Goal: Task Accomplishment & Management: Manage account settings

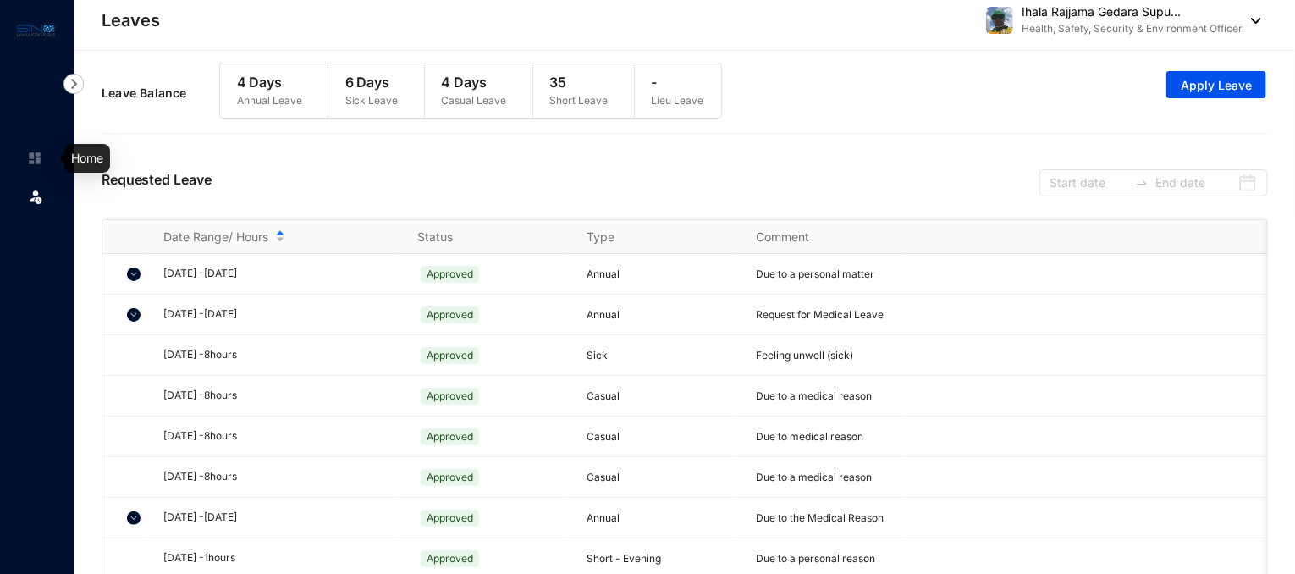
click at [27, 152] on img at bounding box center [34, 158] width 15 height 15
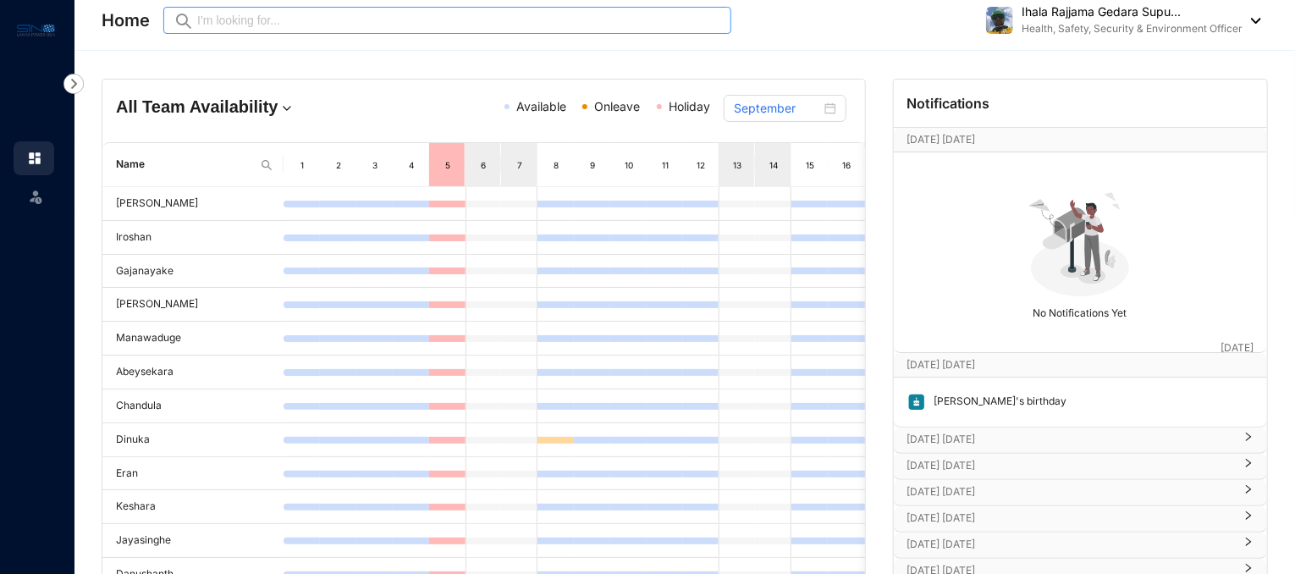
click at [377, 8] on span "Preview" at bounding box center [447, 20] width 568 height 27
click at [345, 24] on input "text" at bounding box center [459, 20] width 524 height 19
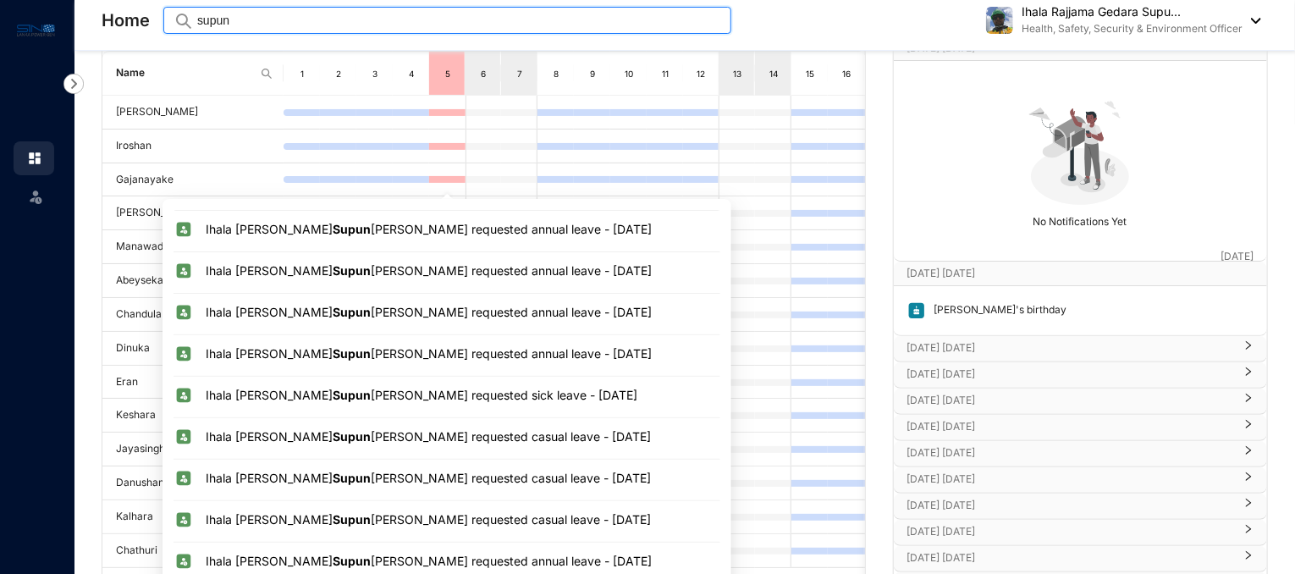
scroll to position [260, 0]
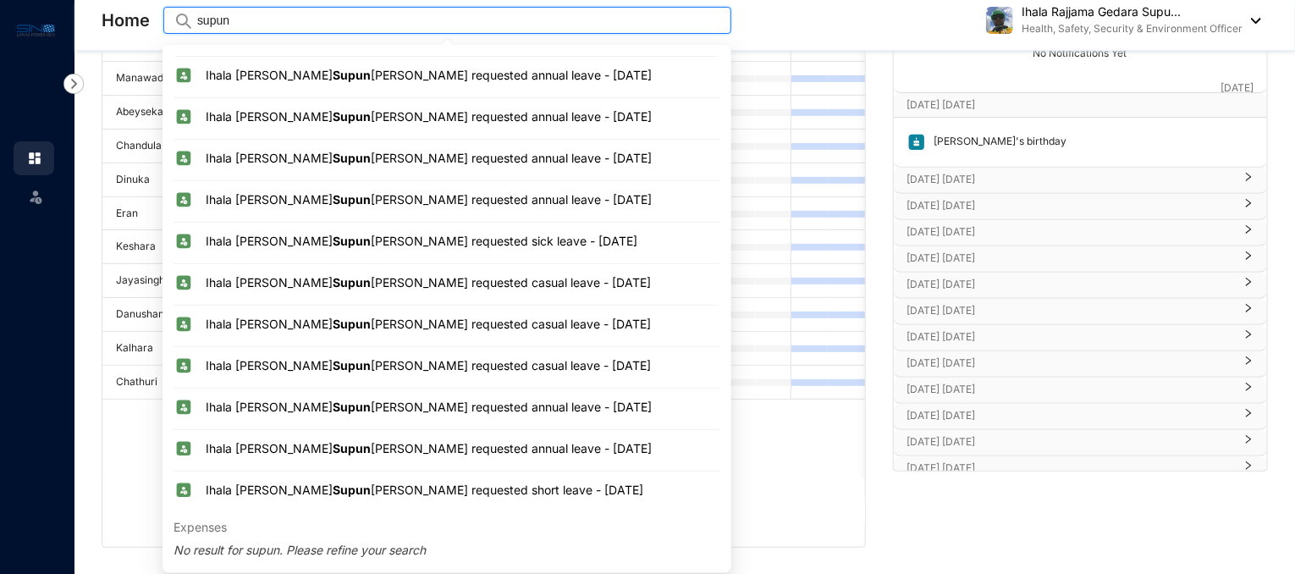
type input "supun"
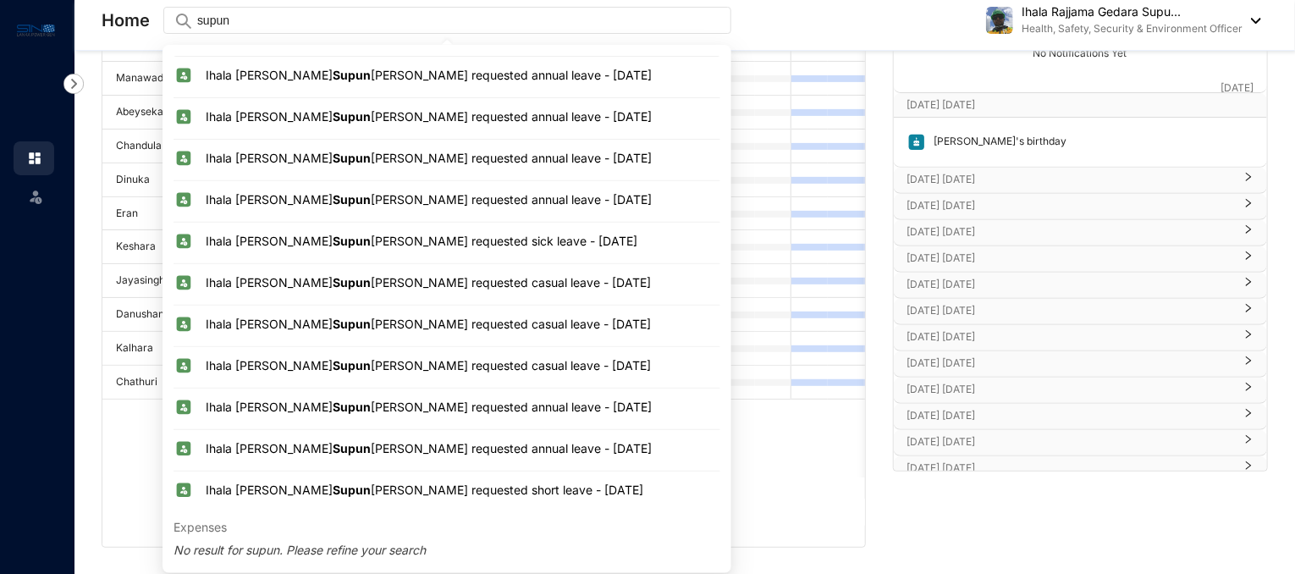
click at [977, 535] on div "Notifications [DATE] [DATE] [DATE] No Notifications Yet [DATE] [DATE] [DATE] La…" at bounding box center [1080, 183] width 395 height 729
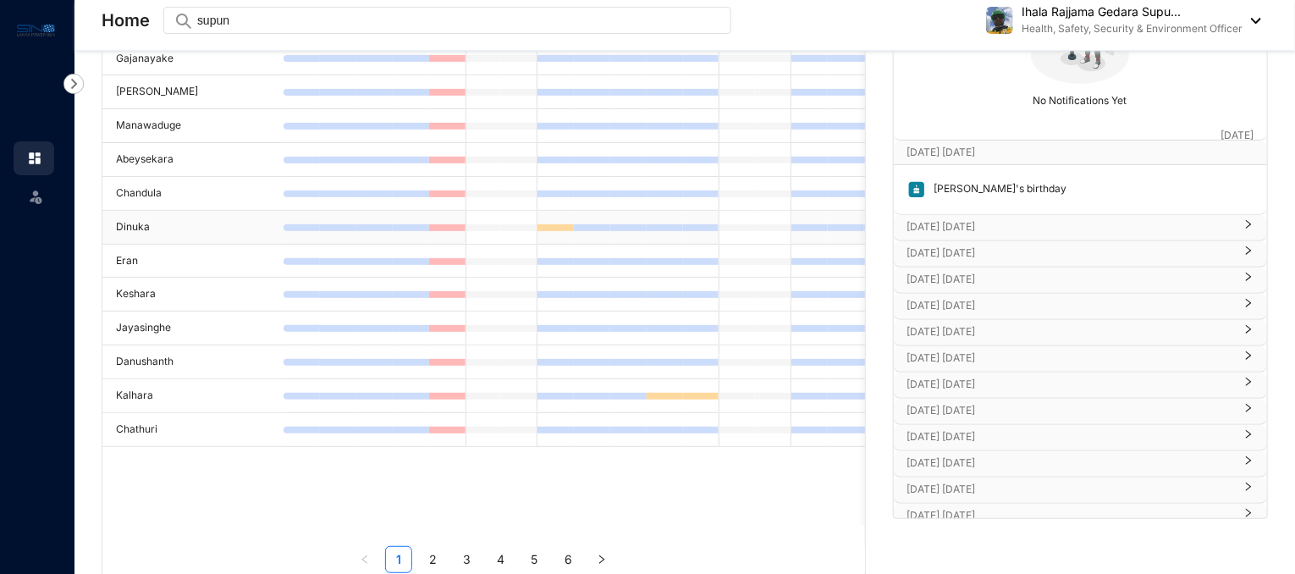
scroll to position [254, 0]
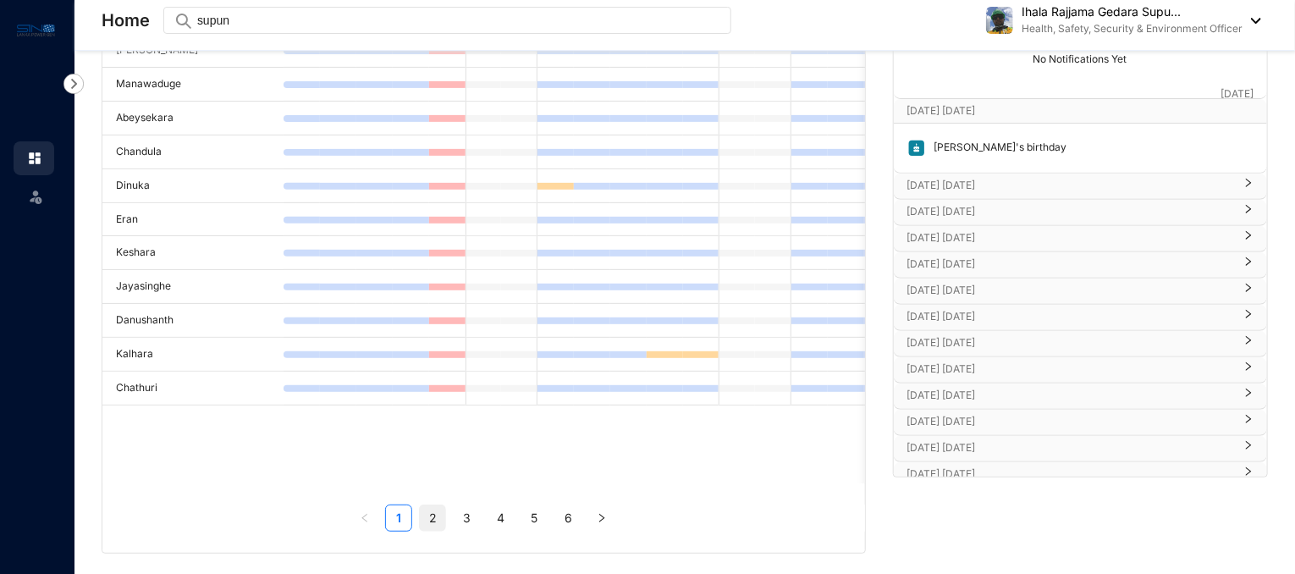
click at [426, 512] on link "2" at bounding box center [432, 517] width 25 height 25
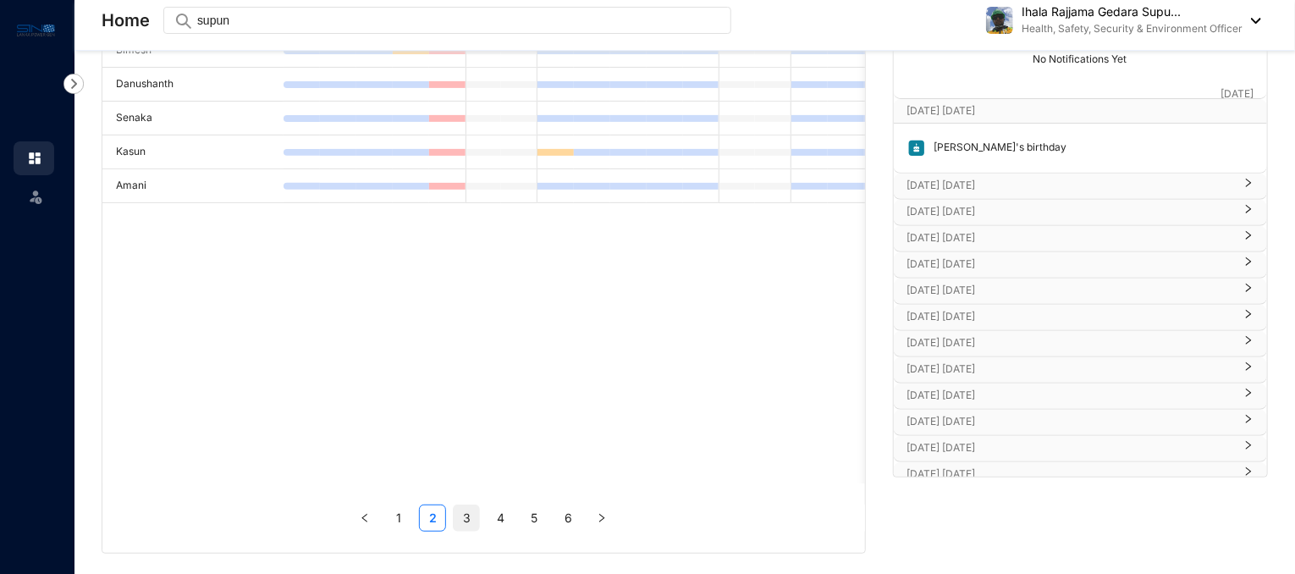
click at [476, 524] on link "3" at bounding box center [466, 517] width 25 height 25
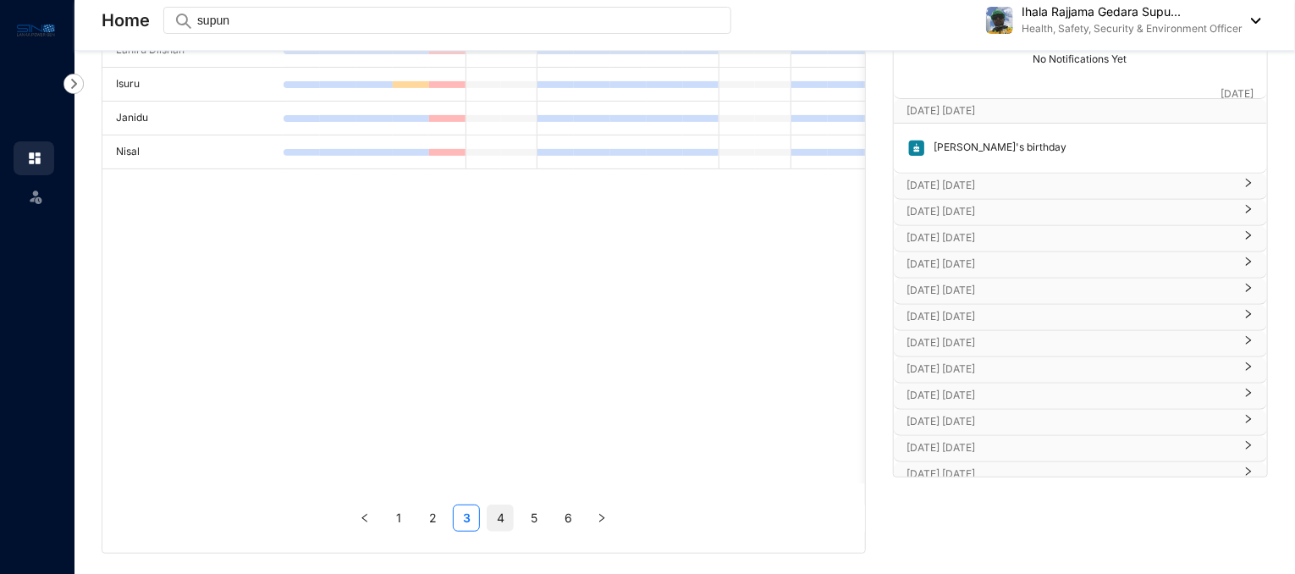
click at [505, 511] on link "4" at bounding box center [500, 517] width 25 height 25
click at [505, 511] on div "Name 1 2 3 4 5 6 7 8 9 10 11 12 13 14 15 16 17 18 19 20 21 22 23 24 25 26 27 28…" at bounding box center [483, 209] width 763 height 643
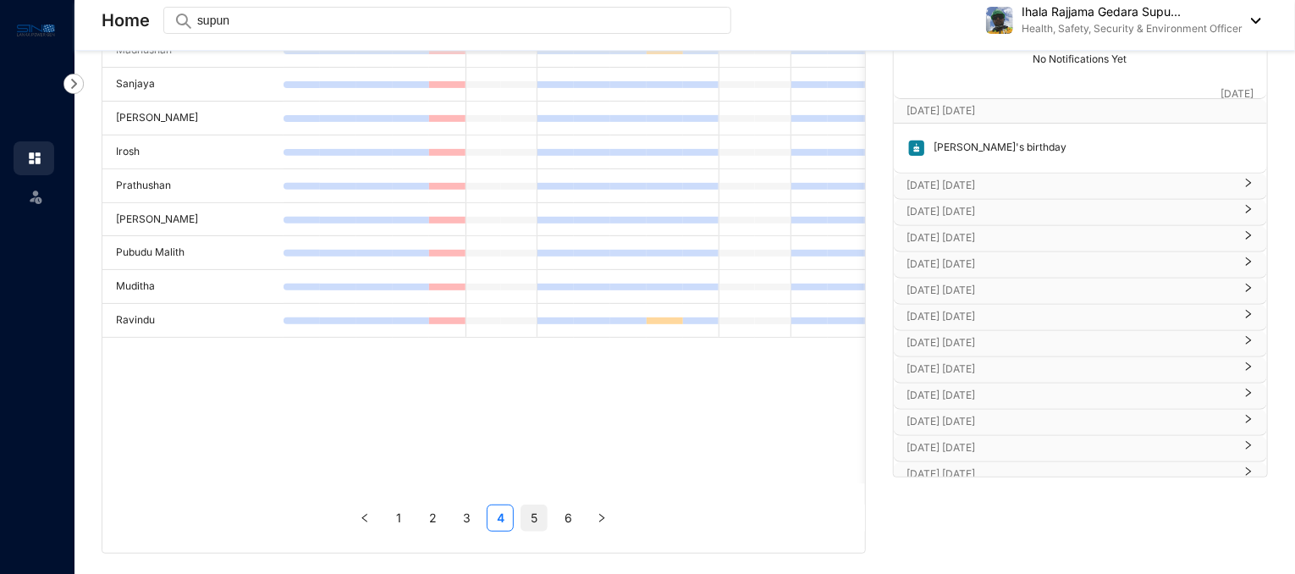
click at [535, 512] on link "5" at bounding box center [533, 517] width 25 height 25
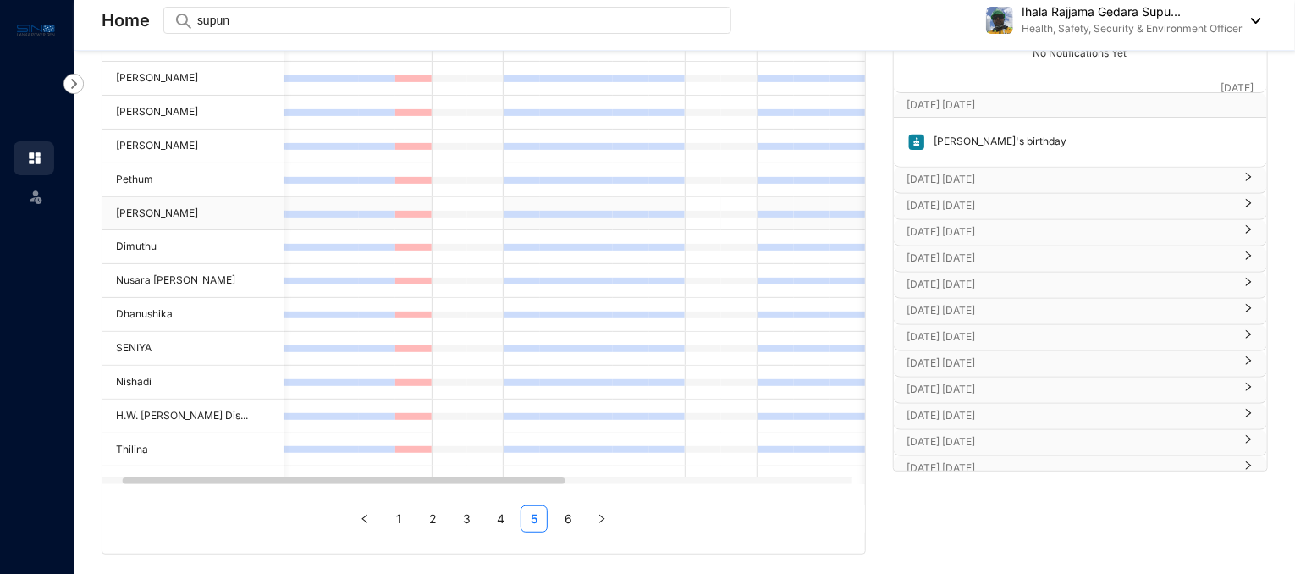
scroll to position [0, 0]
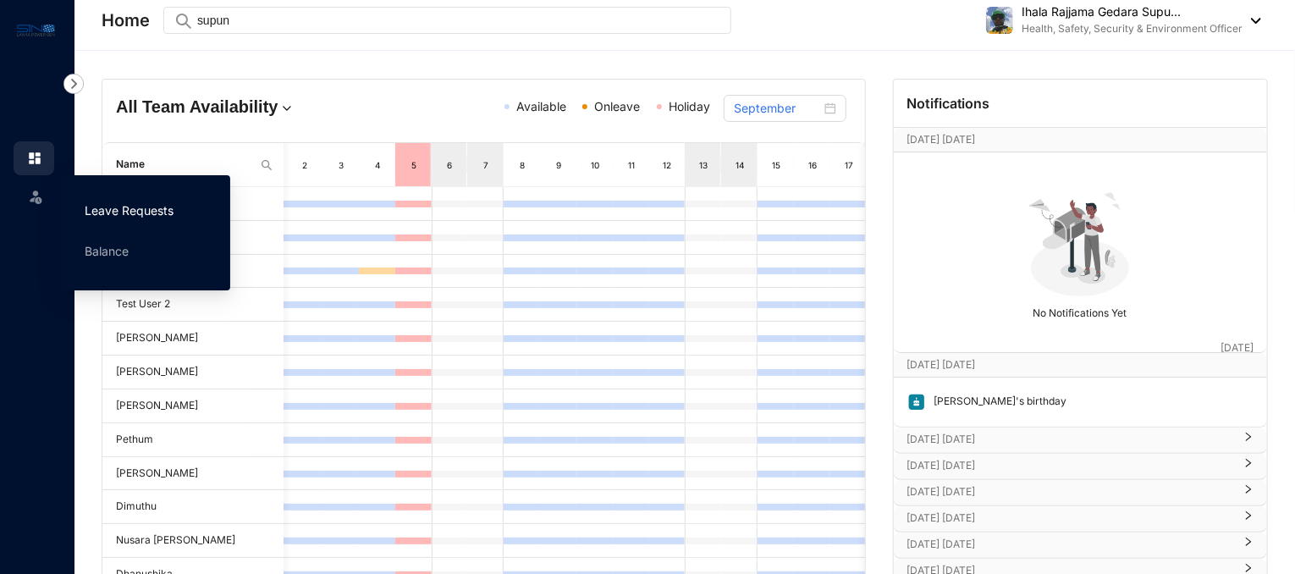
click at [149, 204] on link "Leave Requests" at bounding box center [129, 210] width 89 height 14
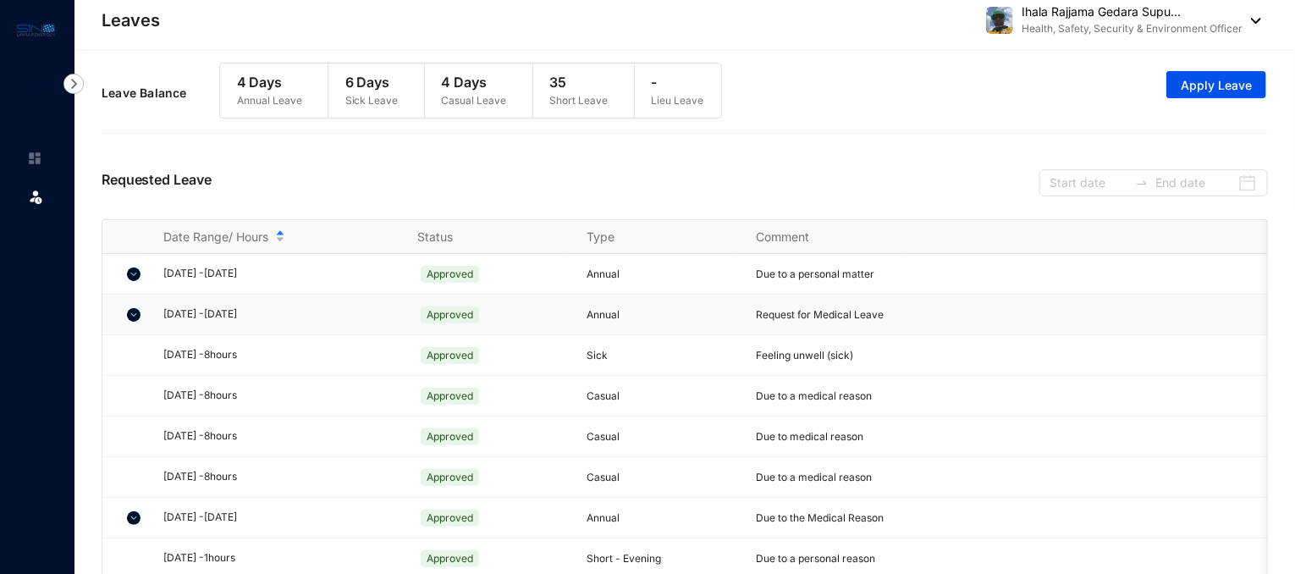
scroll to position [8, 0]
click at [34, 148] on div at bounding box center [34, 149] width 15 height 15
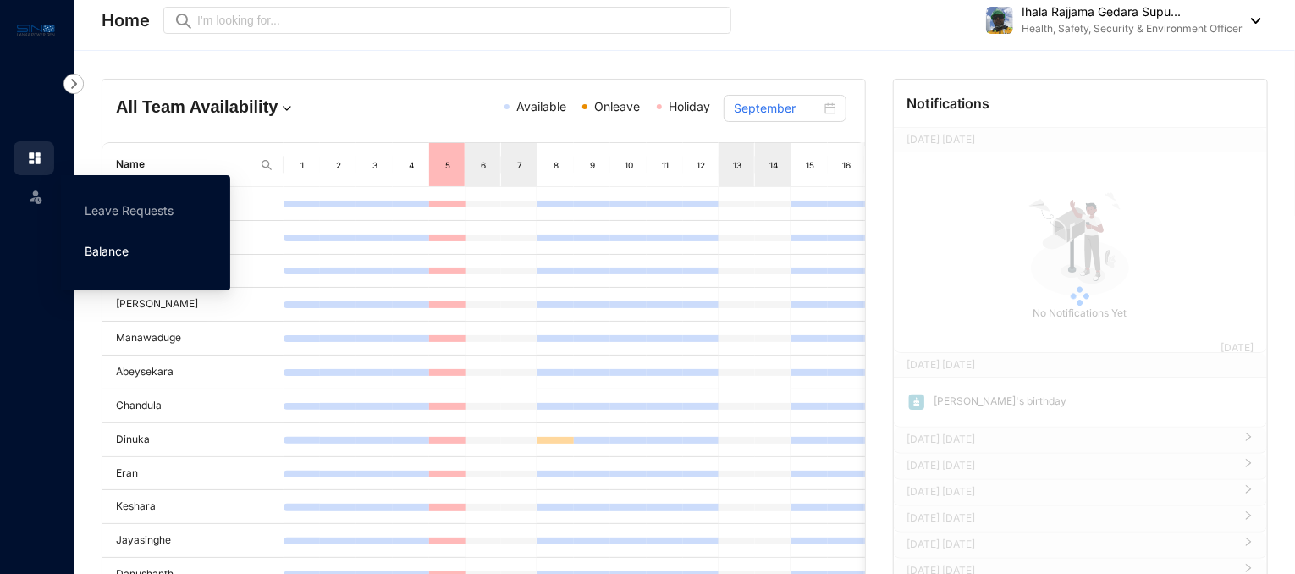
click at [126, 244] on link "Balance" at bounding box center [107, 251] width 44 height 14
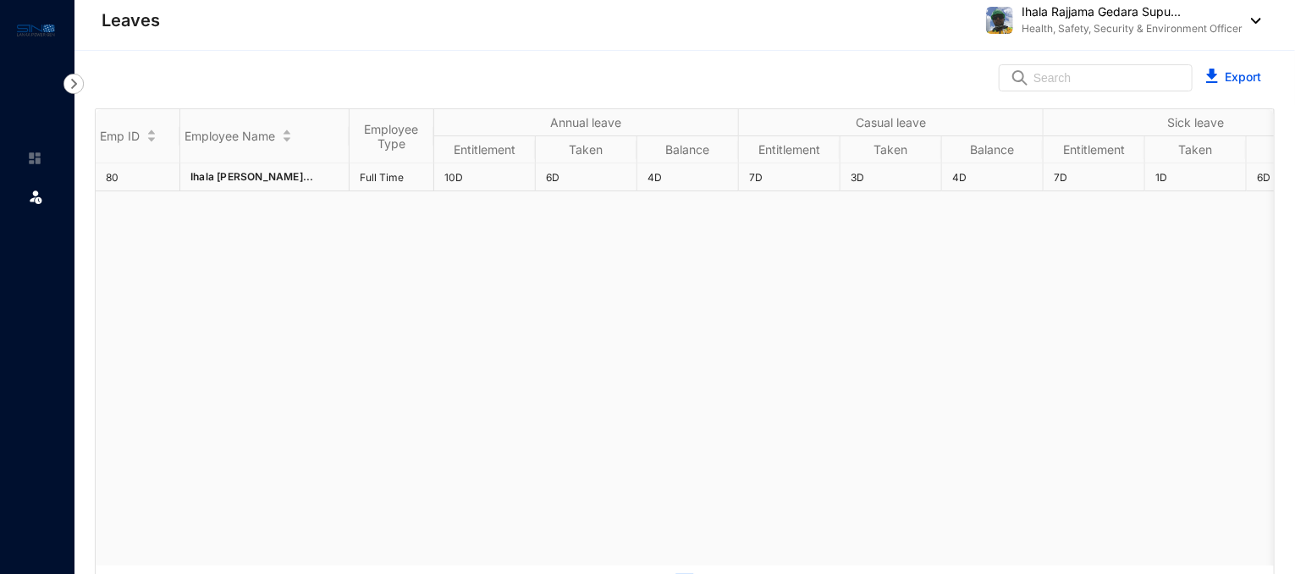
click at [575, 187] on td "6D" at bounding box center [587, 177] width 102 height 28
click at [590, 175] on td "6D" at bounding box center [587, 177] width 102 height 28
click at [557, 181] on td "6D" at bounding box center [587, 177] width 102 height 28
click at [657, 184] on td "4D" at bounding box center [688, 177] width 102 height 28
